Goal: Navigation & Orientation: Go to known website

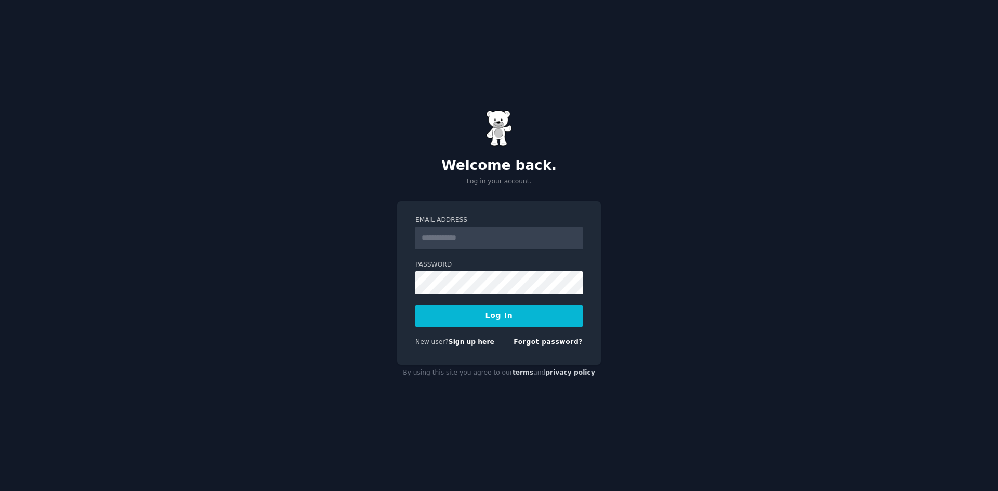
click at [456, 239] on input "Email Address" at bounding box center [498, 238] width 167 height 23
type input "**********"
click at [500, 305] on button "Log In" at bounding box center [498, 316] width 167 height 22
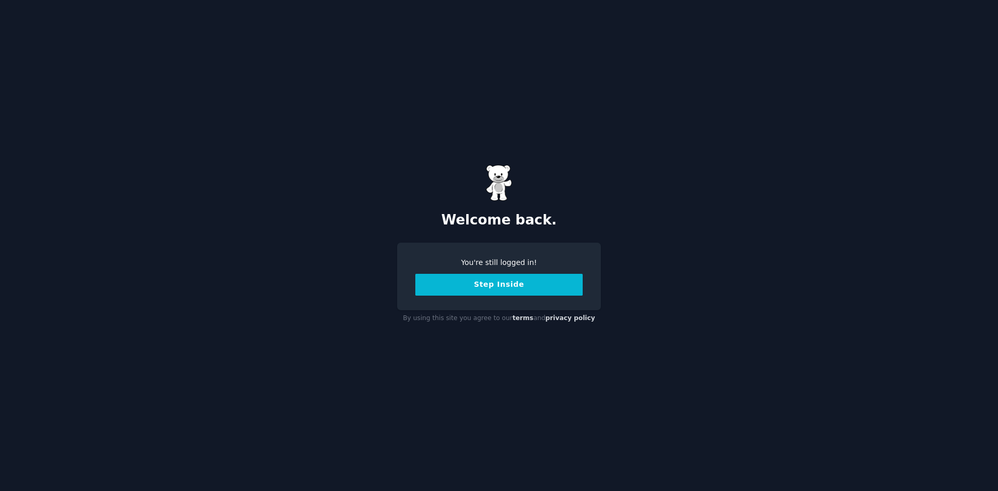
click at [534, 287] on button "Step Inside" at bounding box center [498, 285] width 167 height 22
